Goal: Task Accomplishment & Management: Complete application form

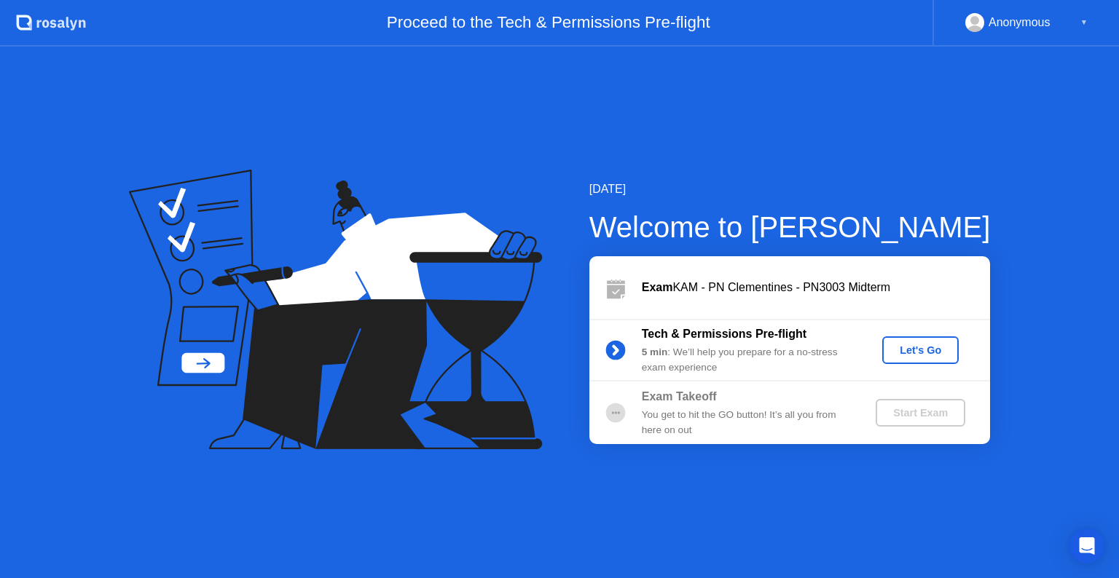
click at [922, 345] on div "Let's Go" at bounding box center [920, 351] width 65 height 12
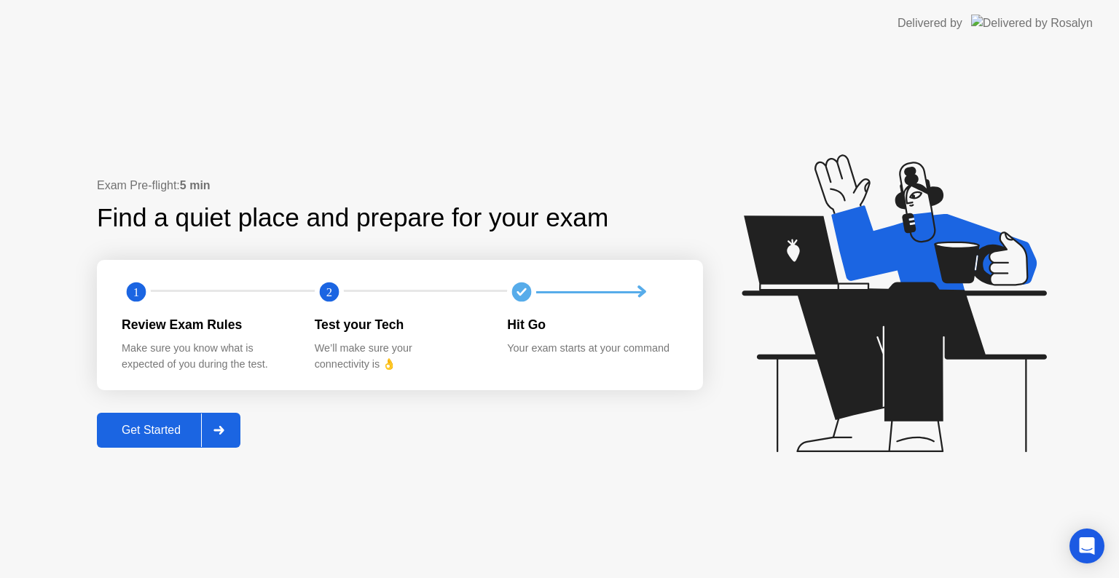
click at [152, 424] on div "Get Started" at bounding box center [151, 430] width 100 height 13
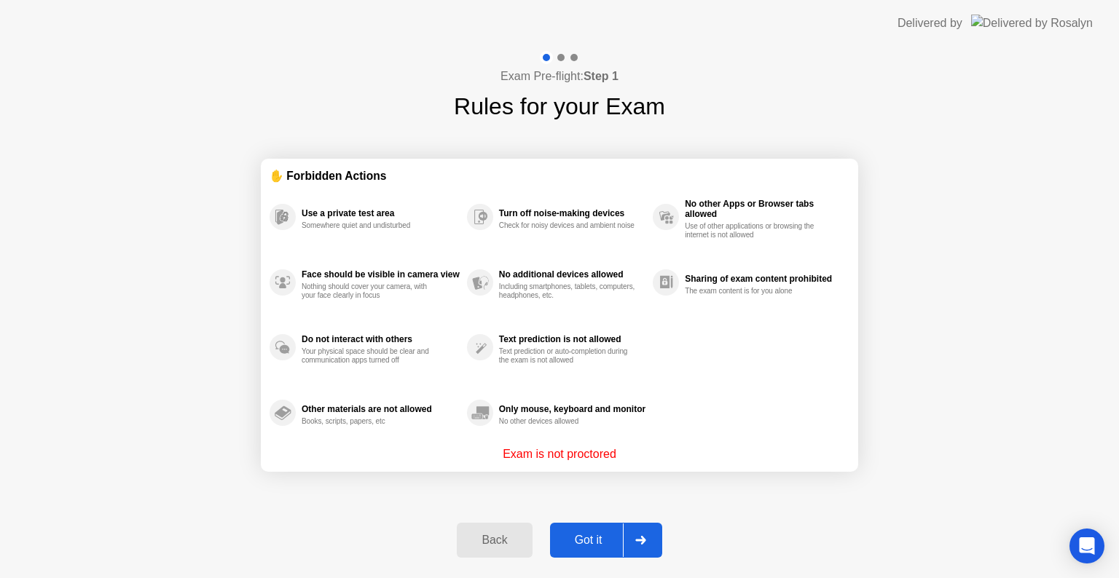
click at [579, 530] on button "Got it" at bounding box center [606, 540] width 112 height 35
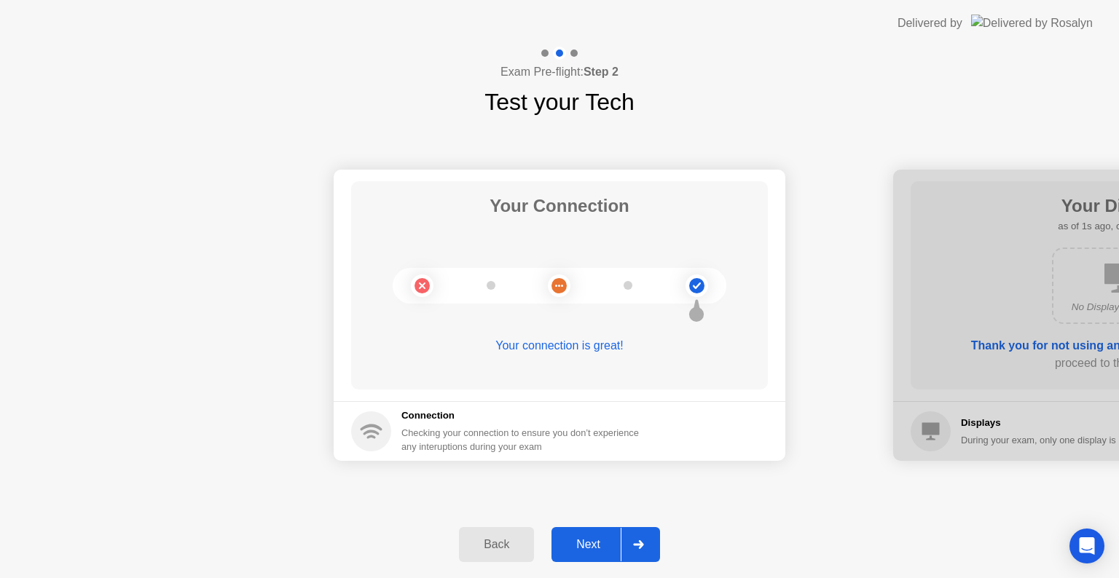
click at [602, 548] on div "Next" at bounding box center [588, 544] width 65 height 13
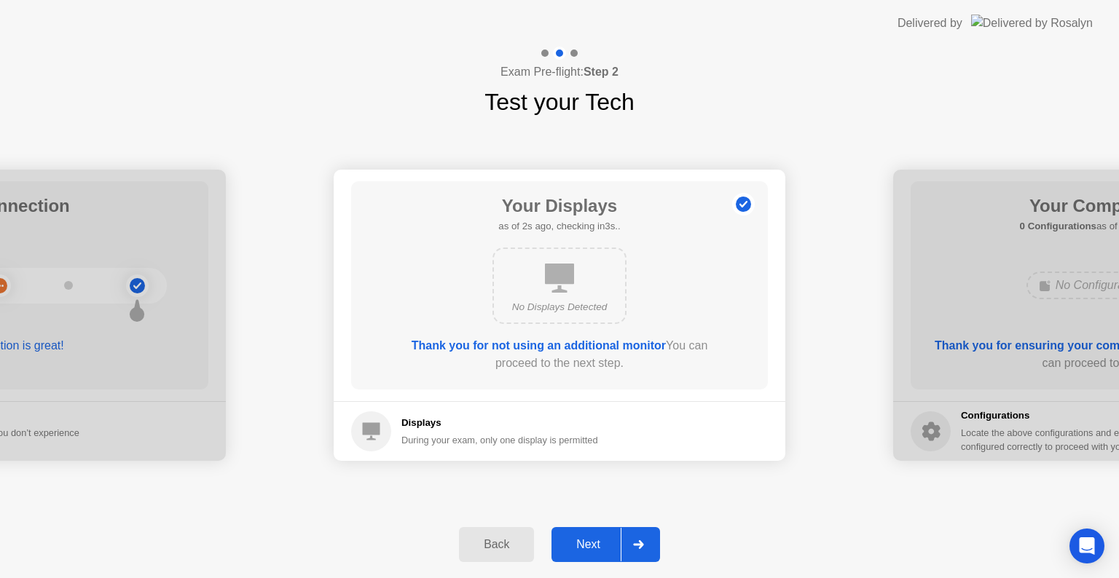
click at [602, 548] on div "Next" at bounding box center [588, 544] width 65 height 13
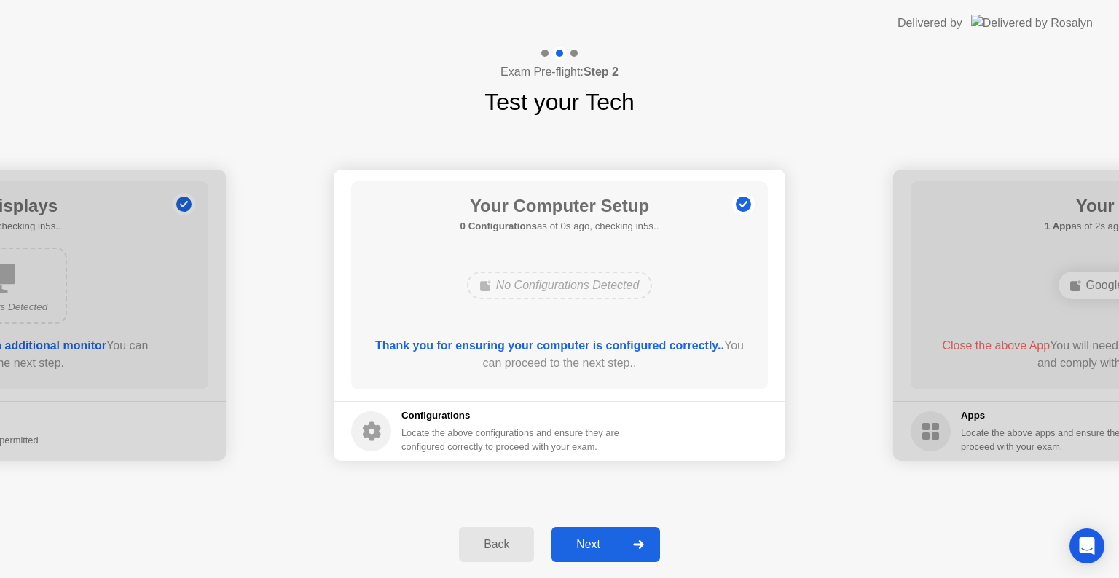
click at [602, 548] on div "Next" at bounding box center [588, 544] width 65 height 13
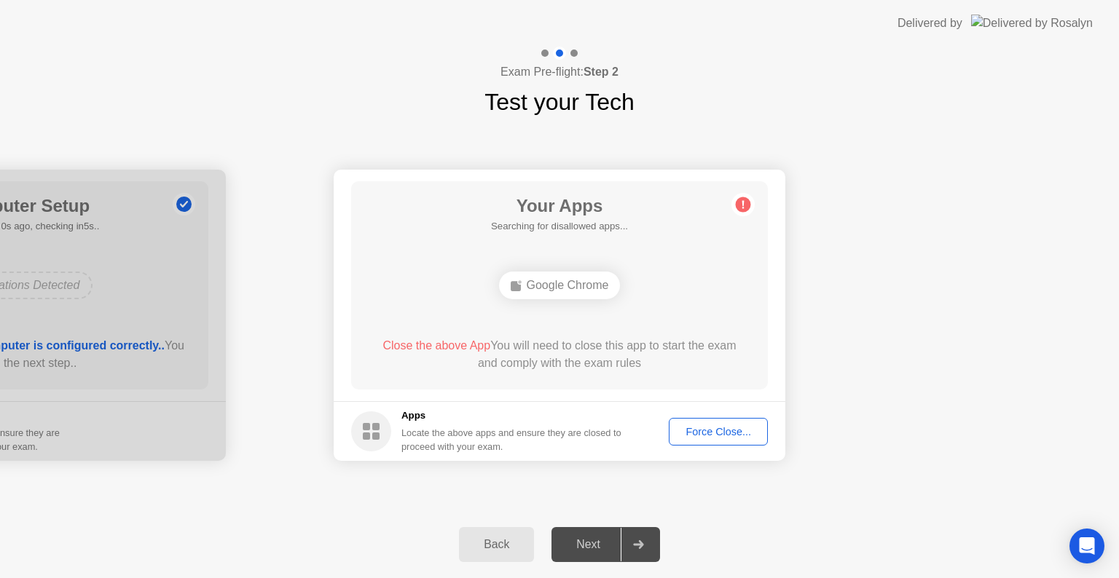
click at [602, 548] on div "Next" at bounding box center [588, 544] width 65 height 13
click at [714, 418] on button "Force Close..." at bounding box center [718, 432] width 99 height 28
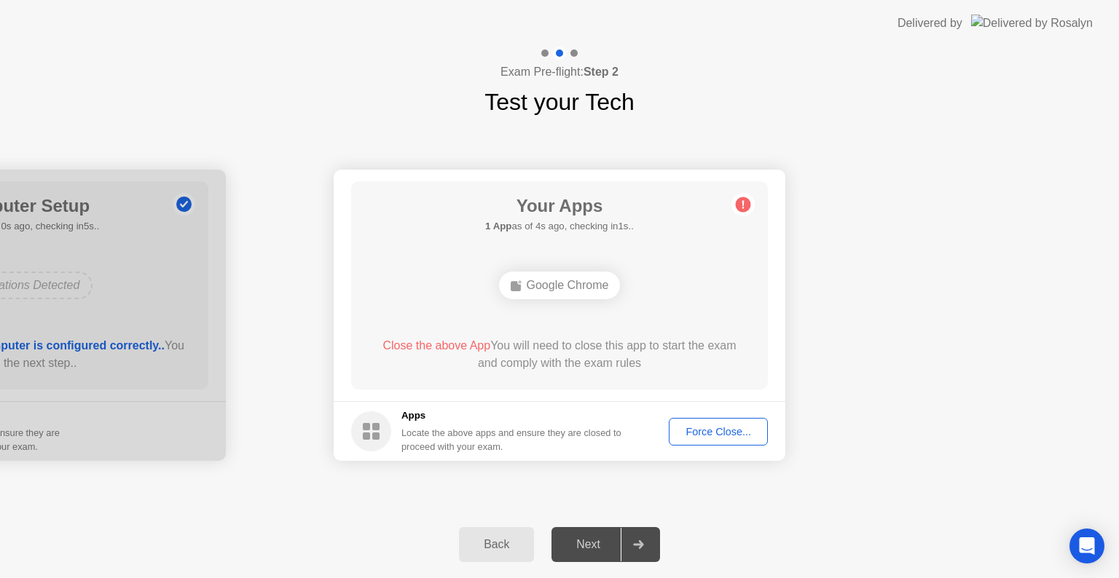
click at [704, 433] on div "Force Close..." at bounding box center [718, 432] width 89 height 12
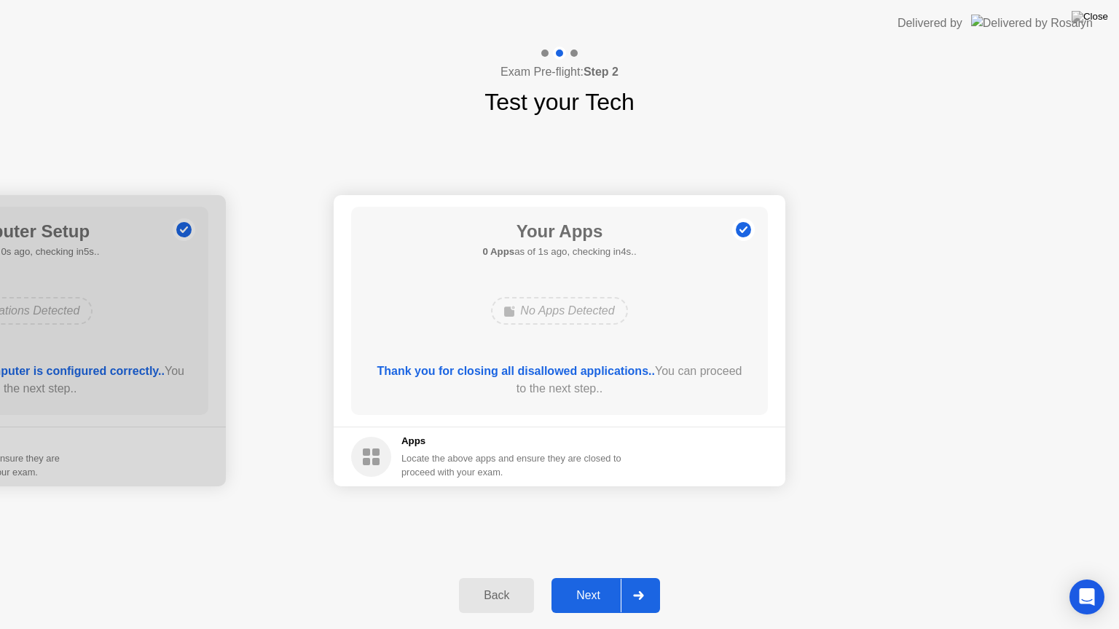
click at [584, 578] on div "Next" at bounding box center [588, 595] width 65 height 13
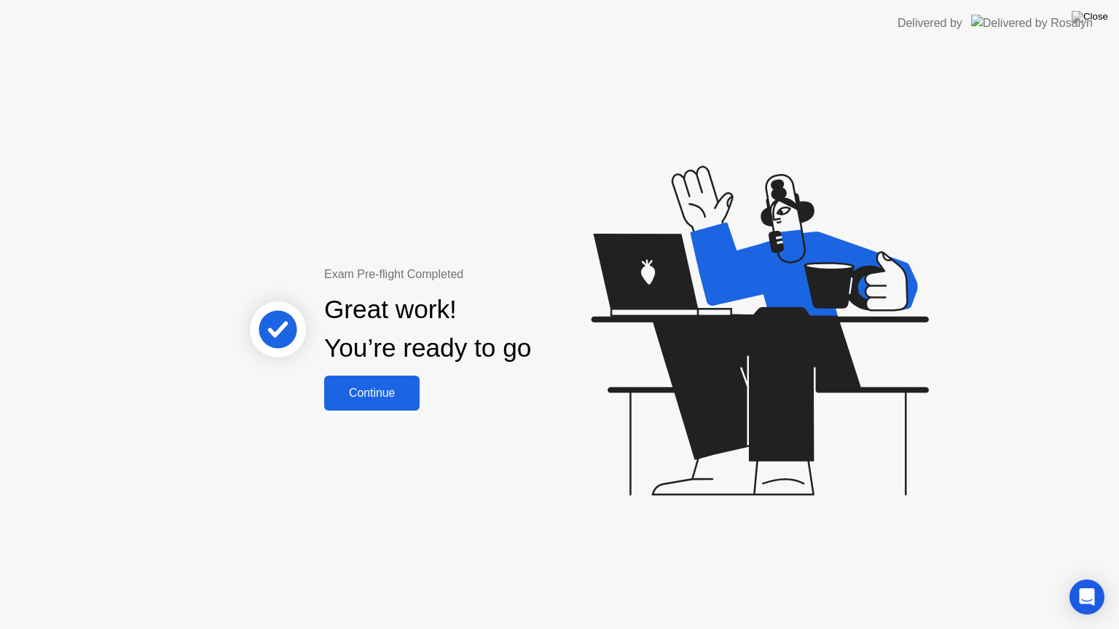
click at [382, 387] on div "Continue" at bounding box center [372, 393] width 87 height 13
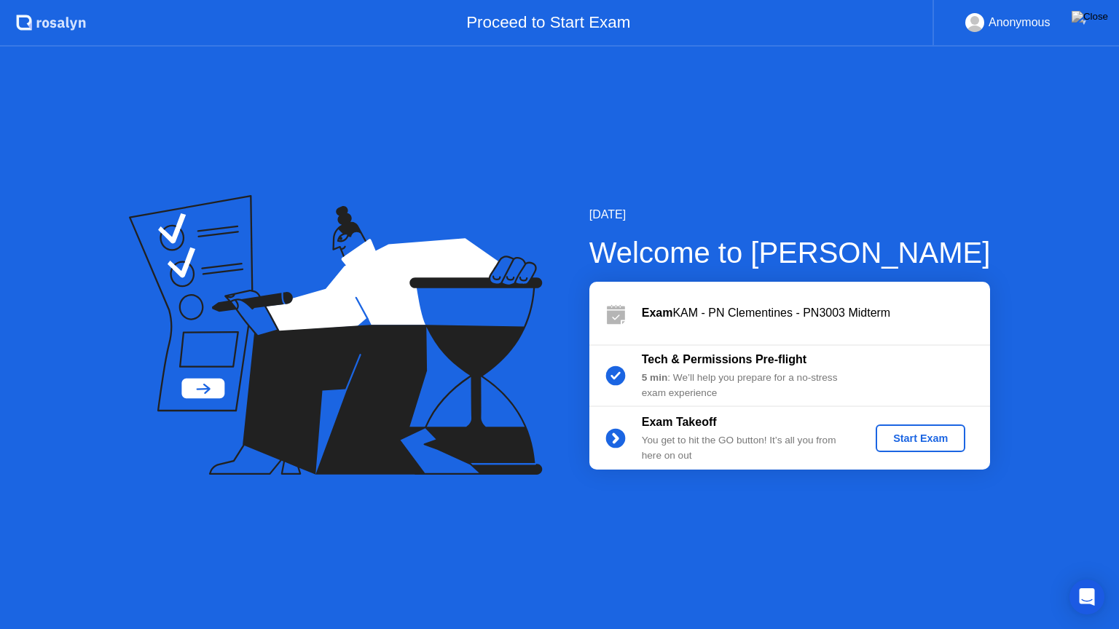
click at [905, 441] on div "Start Exam" at bounding box center [920, 439] width 78 height 12
